Goal: Navigation & Orientation: Find specific page/section

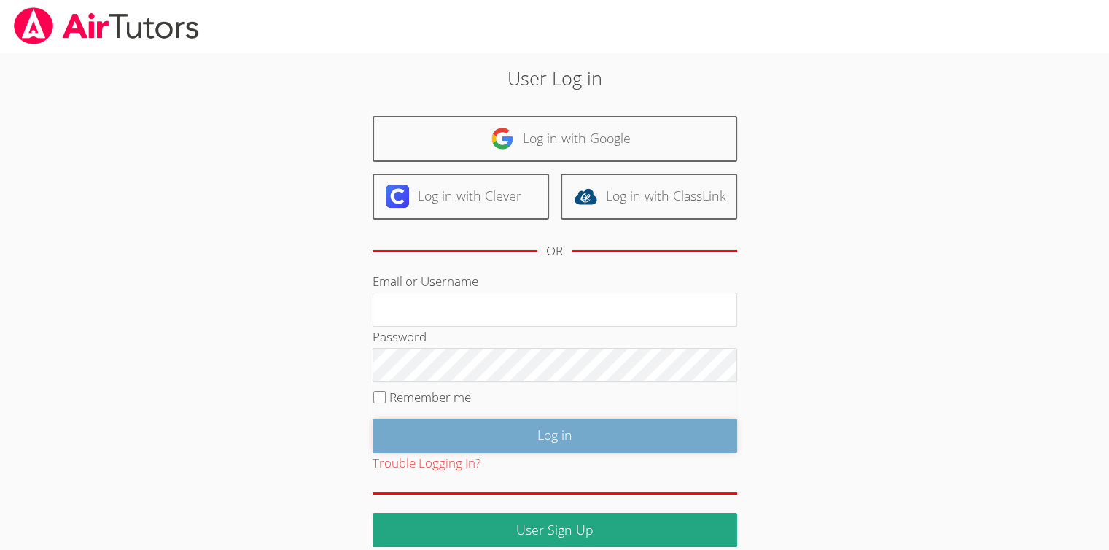
click at [554, 427] on input "Log in" at bounding box center [555, 436] width 365 height 34
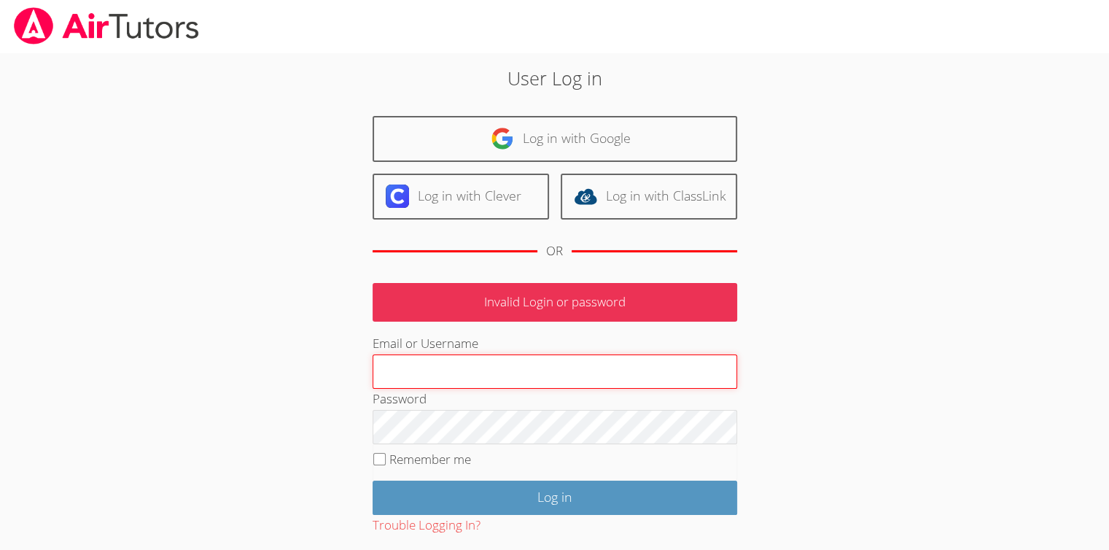
type input "Skonickisarah@gmail.com"
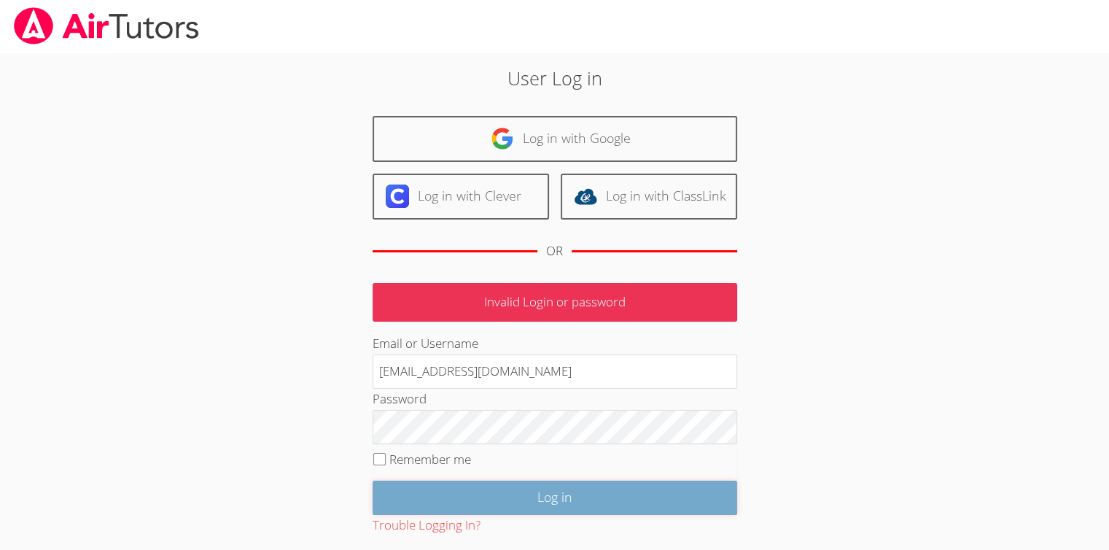
click at [551, 489] on input "Log in" at bounding box center [555, 498] width 365 height 34
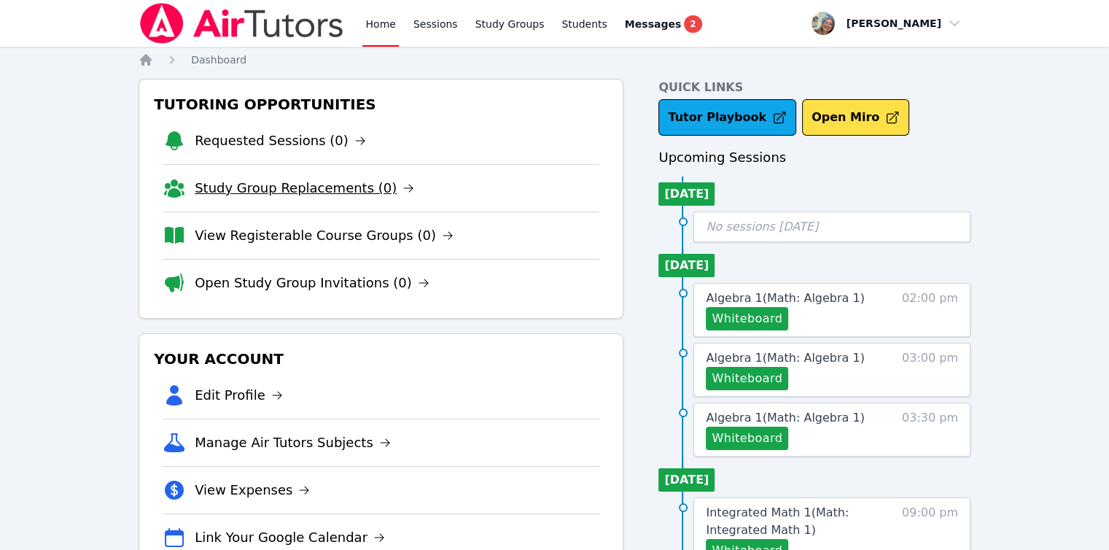
click at [263, 190] on link "Study Group Replacements (0)" at bounding box center [305, 188] width 220 height 20
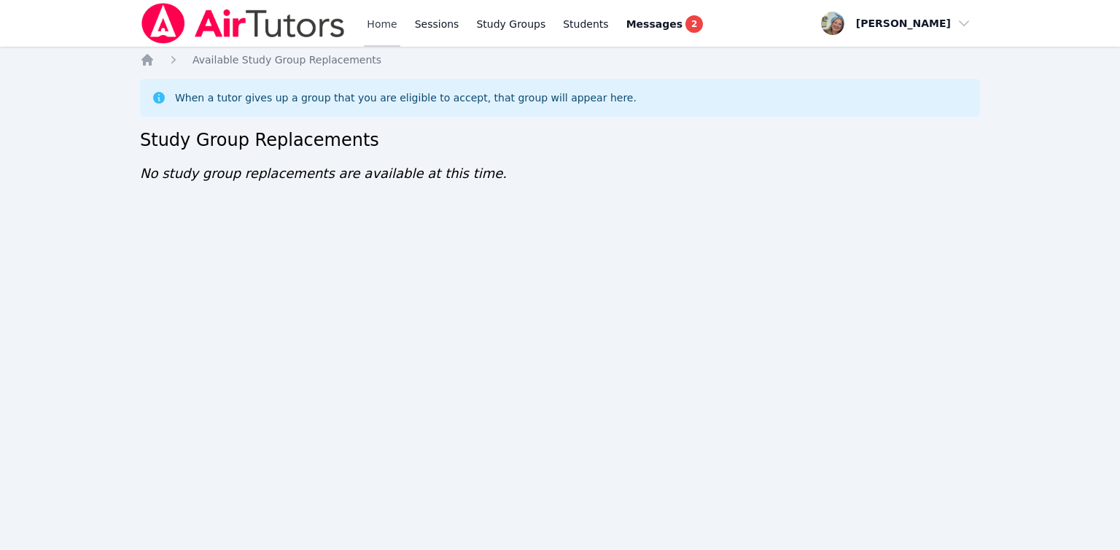
click at [373, 21] on link "Home" at bounding box center [382, 23] width 36 height 47
